Goal: Task Accomplishment & Management: Use online tool/utility

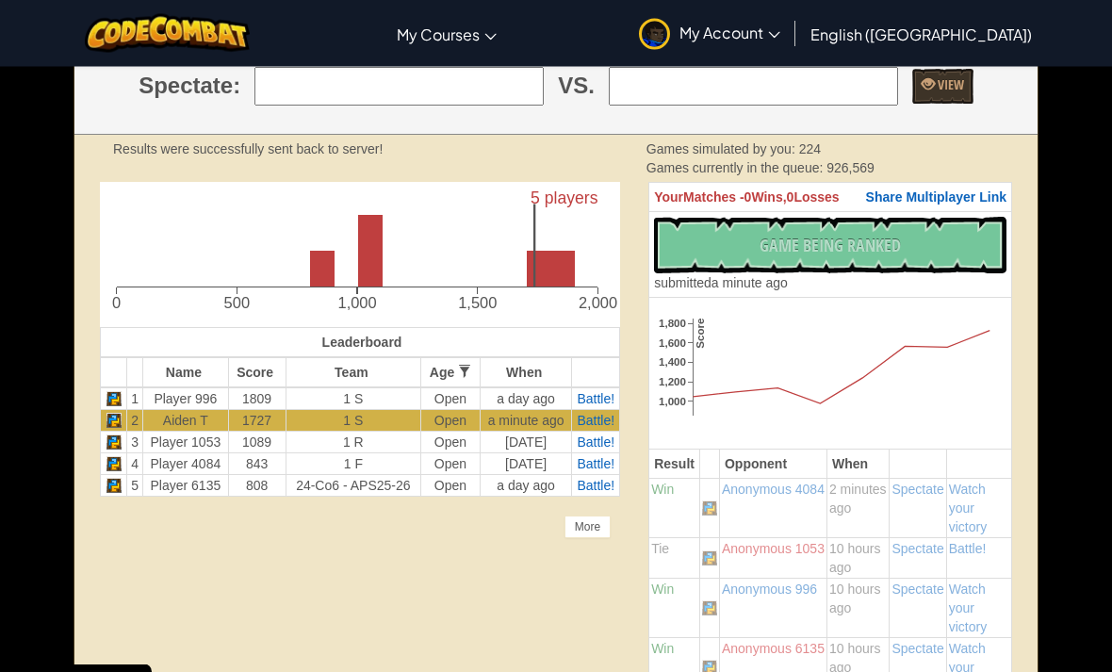
scroll to position [412, 0]
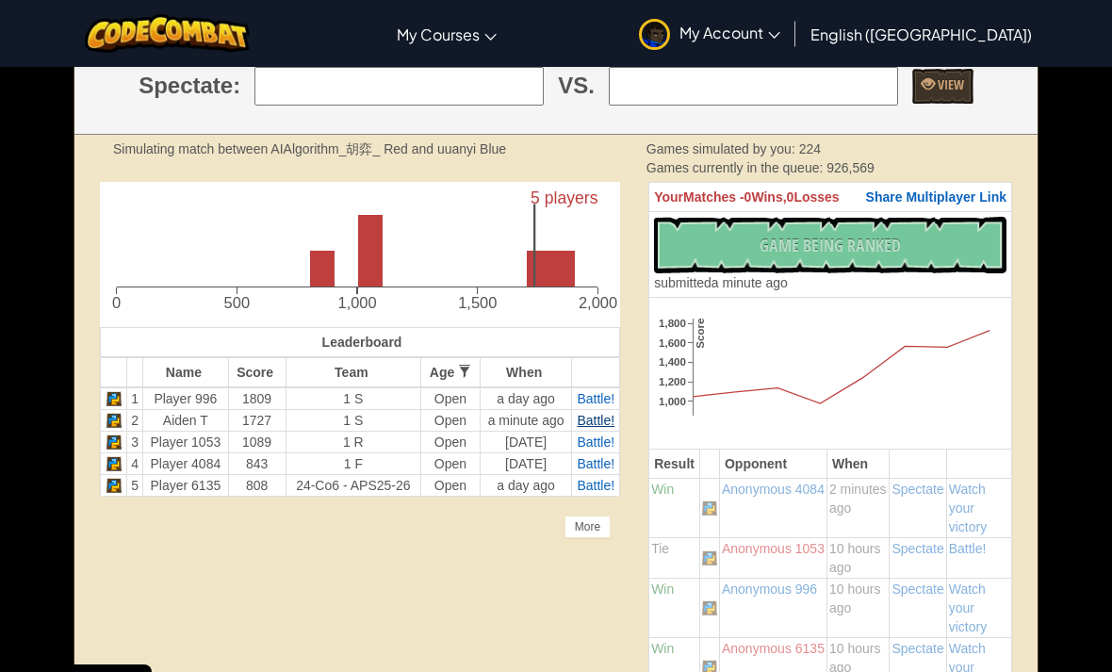
click at [585, 428] on span "Battle!" at bounding box center [595, 420] width 38 height 15
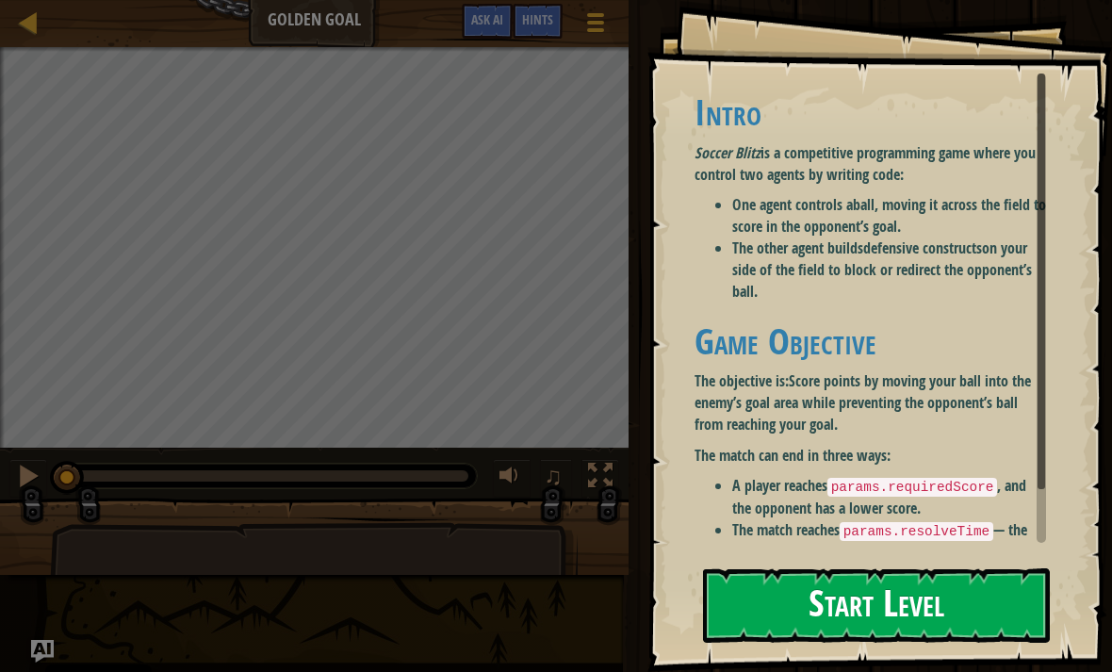
click at [953, 625] on button "Start Level" at bounding box center [876, 605] width 347 height 74
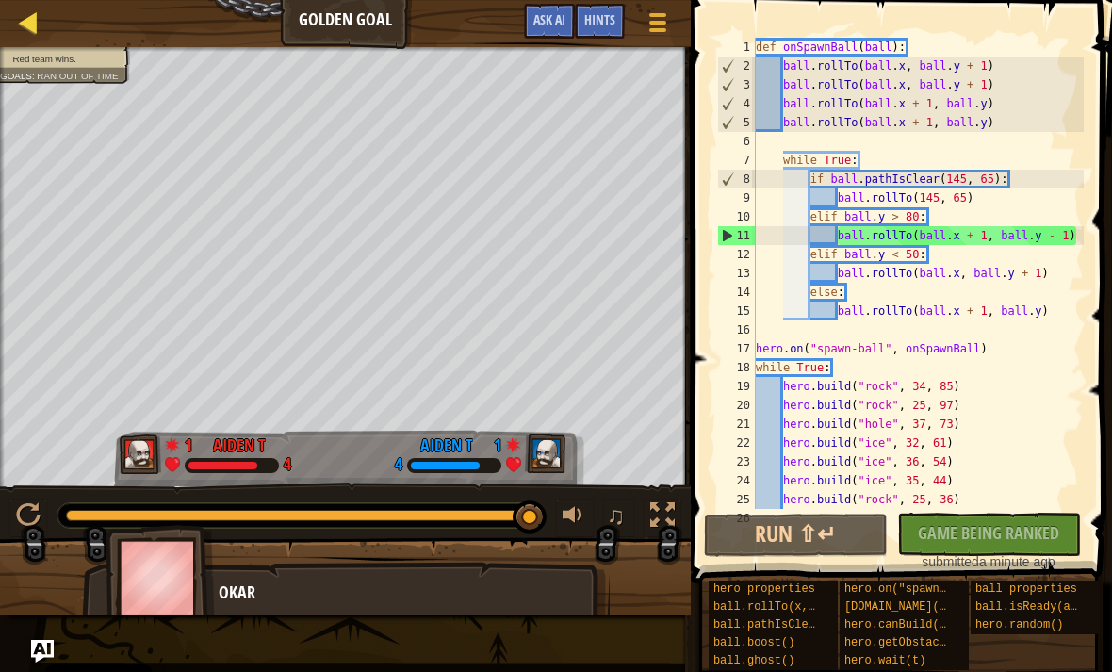
click at [41, 21] on link "Ladder" at bounding box center [42, 22] width 9 height 25
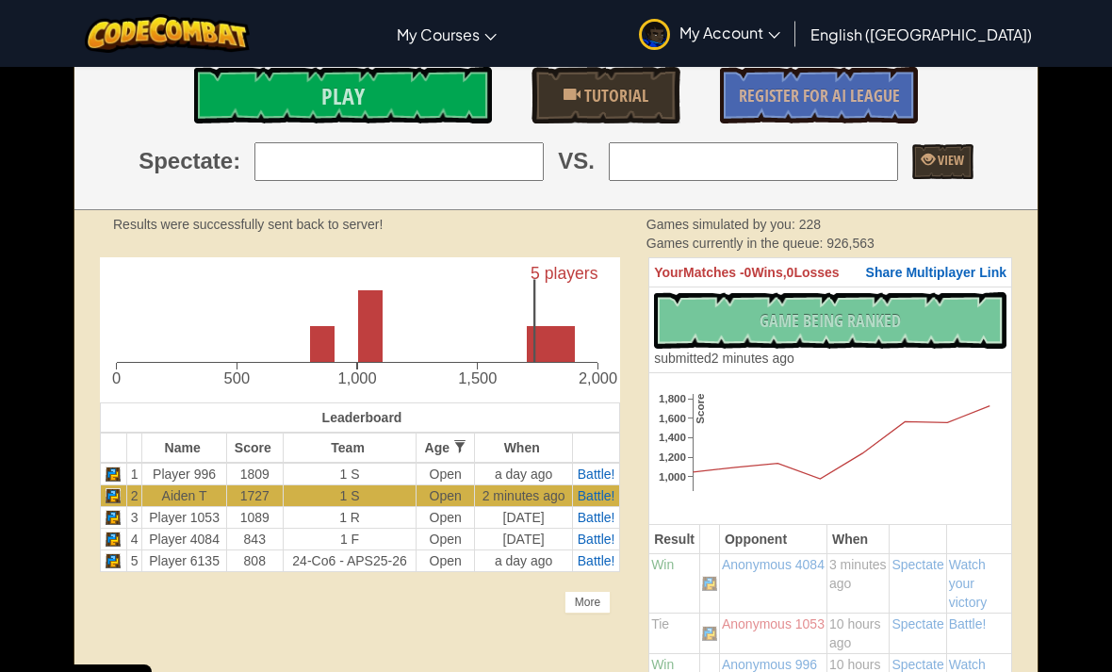
scroll to position [355, 0]
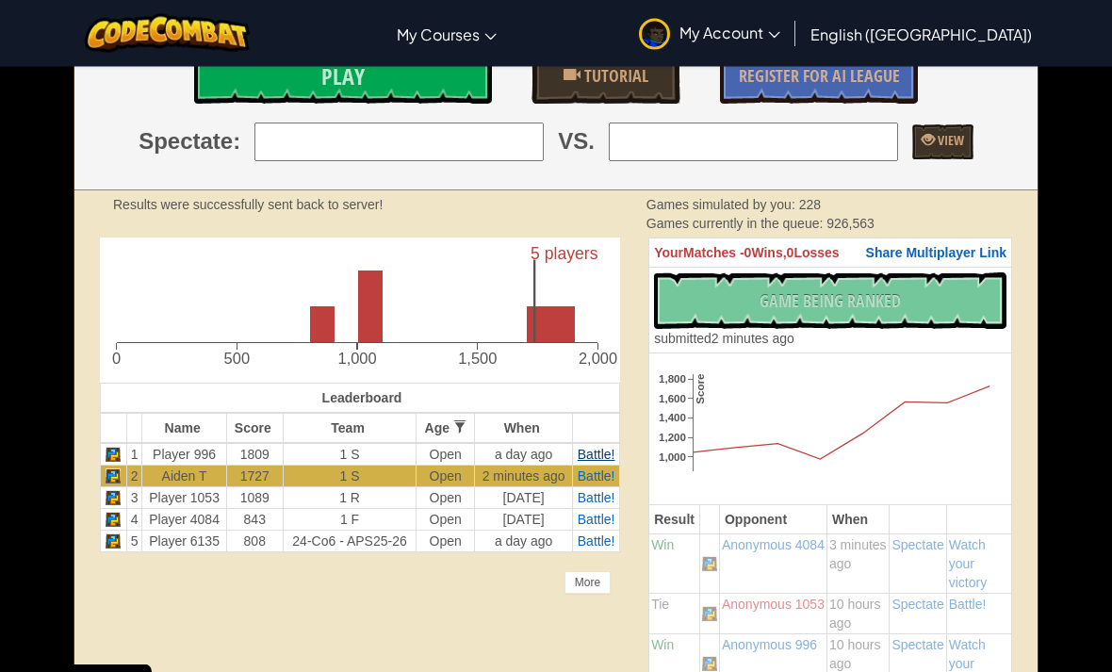
click at [592, 462] on span "Battle!" at bounding box center [596, 454] width 38 height 15
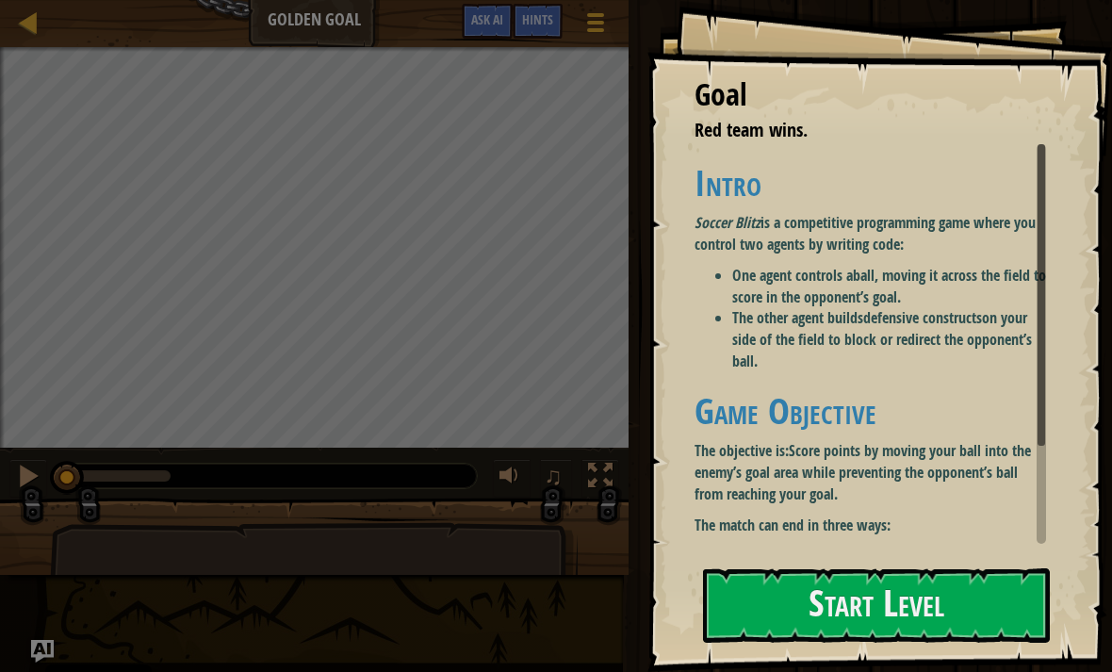
click at [986, 359] on li "The other agent builds defensive constructs on your side of the field to block …" at bounding box center [889, 339] width 314 height 65
click at [897, 568] on button "Start Level" at bounding box center [876, 605] width 347 height 74
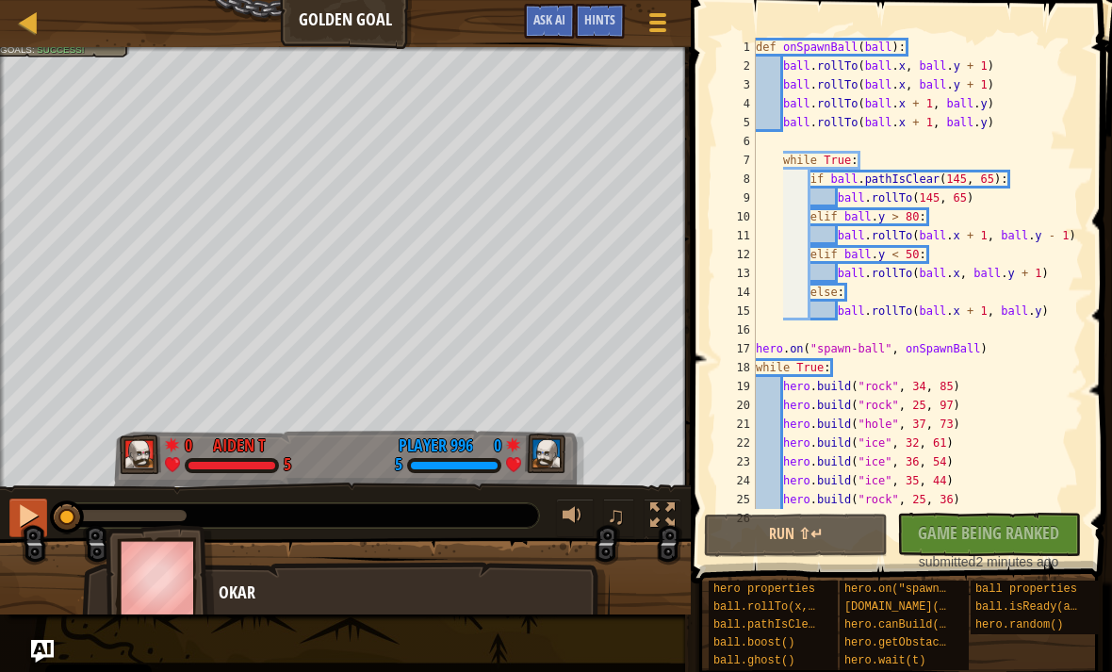
click at [25, 520] on div at bounding box center [28, 515] width 24 height 24
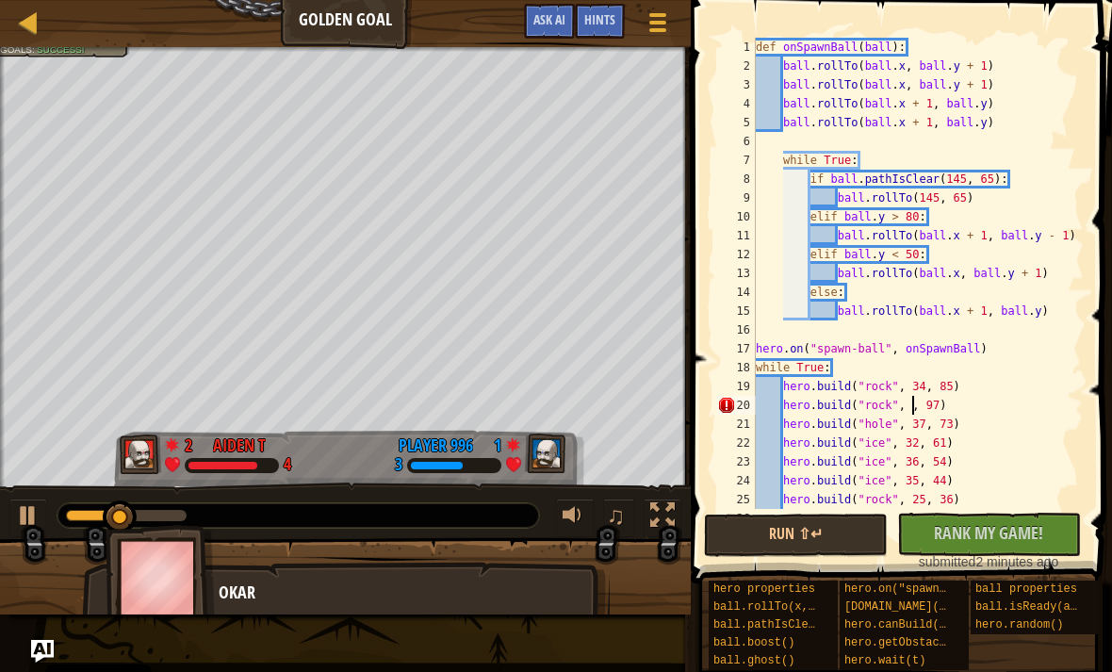
scroll to position [9, 14]
click at [22, 517] on div at bounding box center [28, 515] width 24 height 24
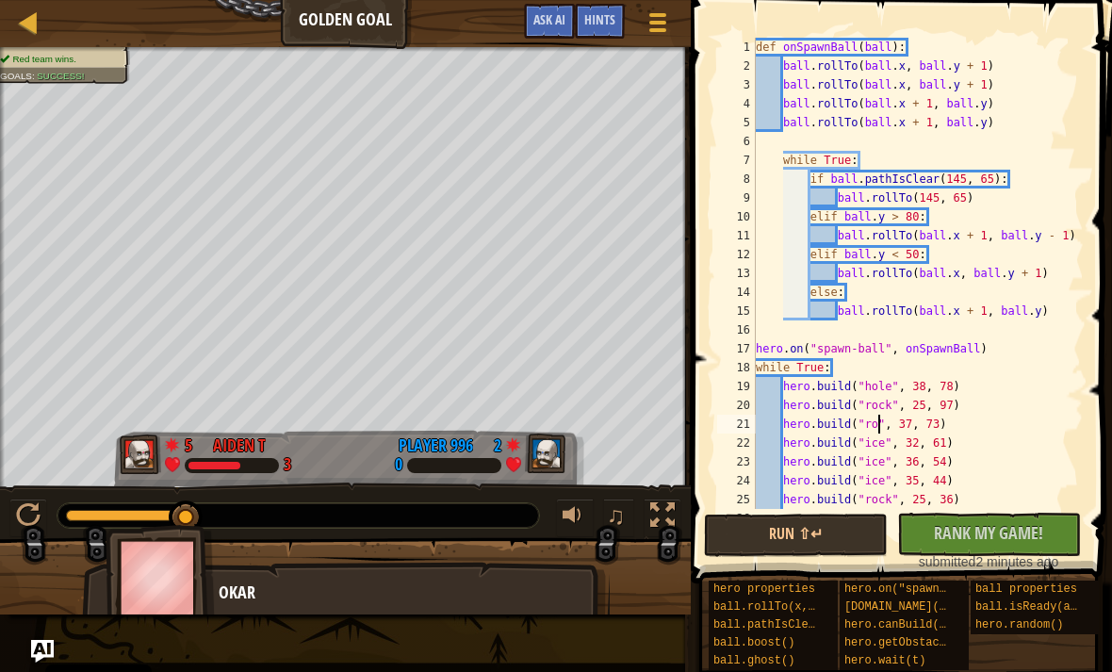
scroll to position [9, 11]
click at [988, 528] on span "Rank My Game!" at bounding box center [987, 533] width 109 height 24
click at [838, 542] on button "Run ⇧↵" at bounding box center [796, 534] width 184 height 43
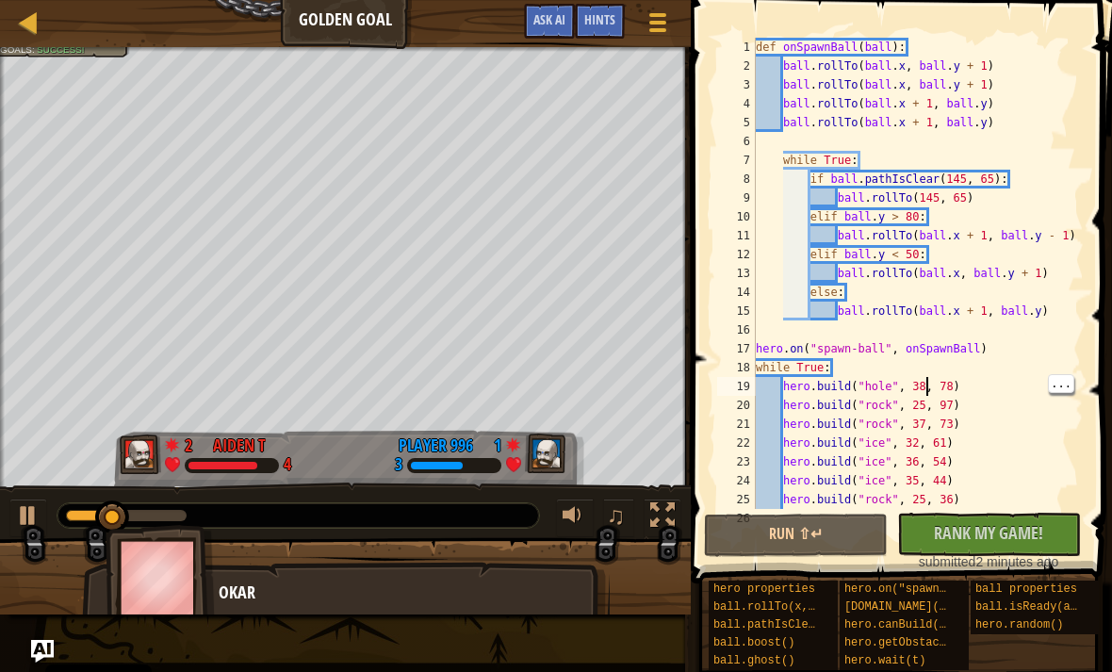
click at [925, 385] on div "def onSpawnBall ( ball ) : ball . rollTo ( ball . x , ball . y + 1 ) ball . rol…" at bounding box center [918, 292] width 332 height 509
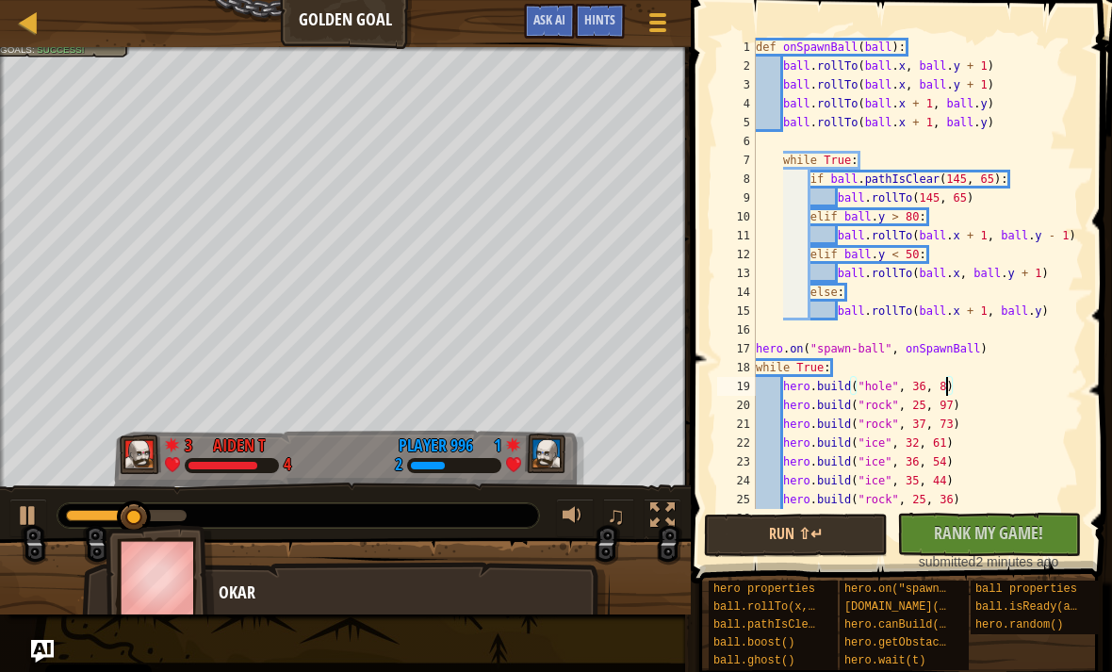
scroll to position [9, 16]
type textarea "[DOMAIN_NAME]("hole", 36, 87)"
click at [20, 513] on div at bounding box center [28, 515] width 24 height 24
click at [833, 525] on button "Run ⇧↵" at bounding box center [796, 534] width 184 height 43
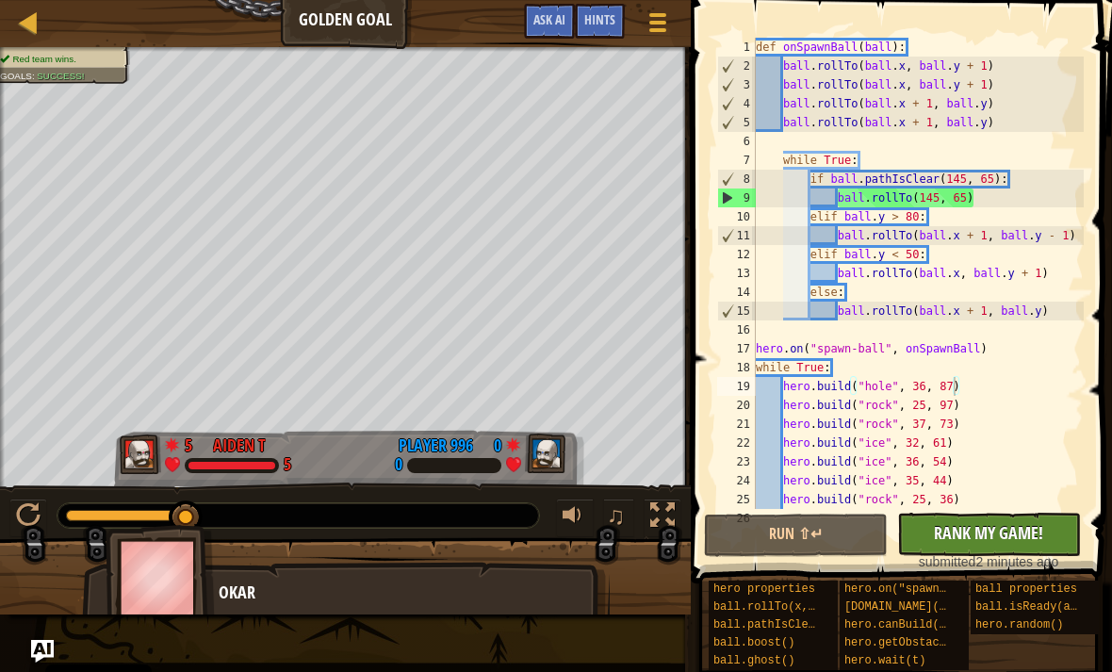
click at [985, 529] on span "Rank My Game!" at bounding box center [987, 533] width 109 height 24
click at [990, 543] on div "No New Code to Rank Rank My Game! Submitting... Submitted for Ranking Failed to…" at bounding box center [979, 541] width 184 height 58
click at [1012, 528] on div "No New Code to Rank Rank My Game! Submitting... Submitted for Ranking Failed to…" at bounding box center [979, 541] width 184 height 58
click at [23, 27] on div at bounding box center [29, 22] width 24 height 24
